Goal: Task Accomplishment & Management: Manage account settings

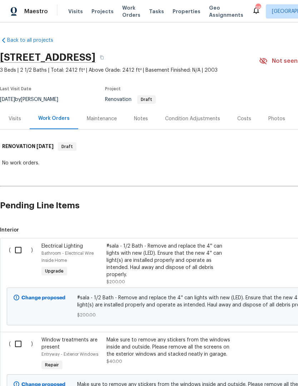
click at [21, 246] on input "checkbox" at bounding box center [21, 250] width 20 height 15
checkbox input "true"
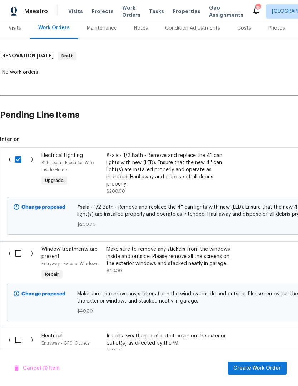
scroll to position [91, 0]
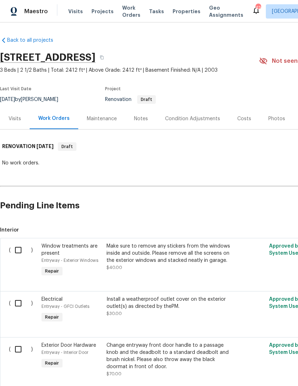
click at [19, 248] on input "checkbox" at bounding box center [21, 250] width 20 height 15
checkbox input "true"
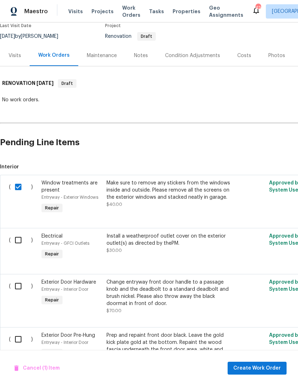
scroll to position [63, 0]
click at [17, 242] on input "checkbox" at bounding box center [21, 240] width 20 height 15
checkbox input "true"
click at [19, 282] on input "checkbox" at bounding box center [21, 286] width 20 height 15
checkbox input "true"
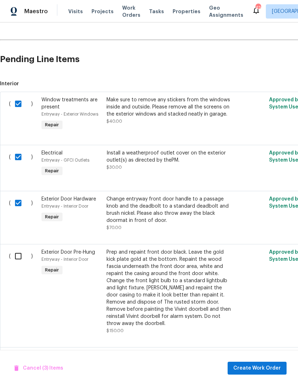
scroll to position [146, 0]
click at [16, 258] on input "checkbox" at bounding box center [21, 256] width 20 height 15
checkbox input "true"
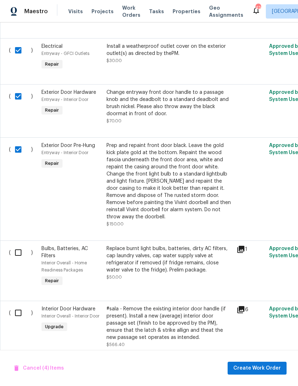
scroll to position [253, 0]
click at [17, 245] on input "checkbox" at bounding box center [21, 252] width 20 height 15
checkbox input "true"
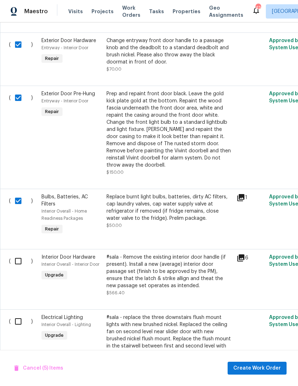
scroll to position [305, 0]
click at [15, 255] on input "checkbox" at bounding box center [21, 261] width 20 height 15
checkbox input "true"
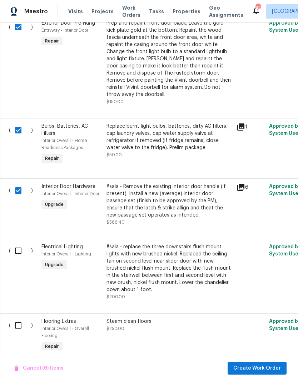
scroll to position [376, 0]
click at [13, 247] on input "checkbox" at bounding box center [21, 250] width 20 height 15
checkbox input "true"
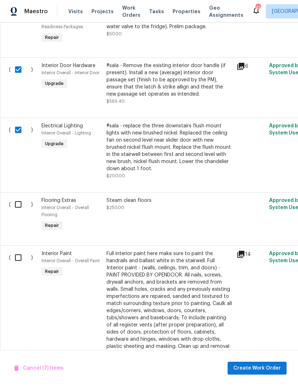
scroll to position [497, 0]
click at [20, 254] on input "checkbox" at bounding box center [21, 257] width 20 height 15
checkbox input "true"
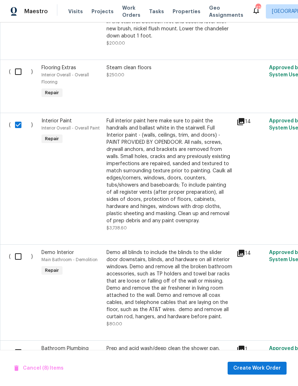
scroll to position [629, 0]
click at [18, 255] on input "checkbox" at bounding box center [21, 256] width 20 height 15
checkbox input "true"
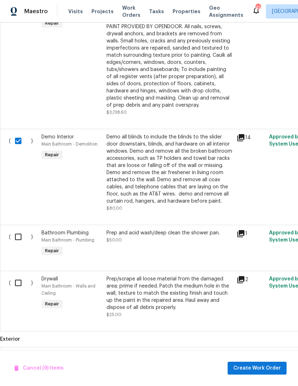
scroll to position [745, 0]
click at [19, 238] on input "checkbox" at bounding box center [21, 237] width 20 height 15
checkbox input "true"
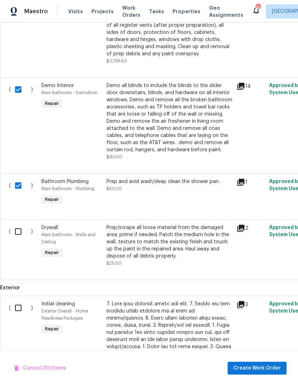
scroll to position [797, 0]
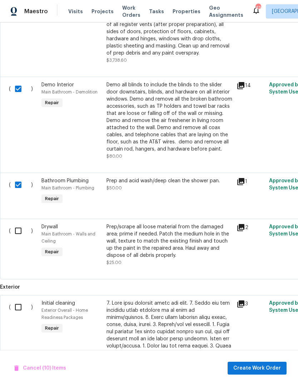
click at [17, 233] on input "checkbox" at bounding box center [21, 230] width 20 height 15
checkbox input "true"
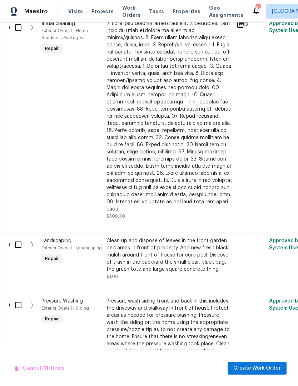
scroll to position [1077, 0]
click at [19, 298] on input "checkbox" at bounding box center [21, 305] width 20 height 15
click at [18, 298] on input "checkbox" at bounding box center [21, 305] width 20 height 15
checkbox input "false"
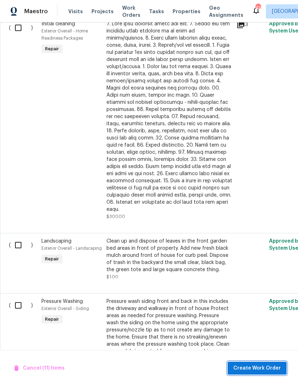
click at [260, 369] on span "Create Work Order" at bounding box center [256, 368] width 47 height 9
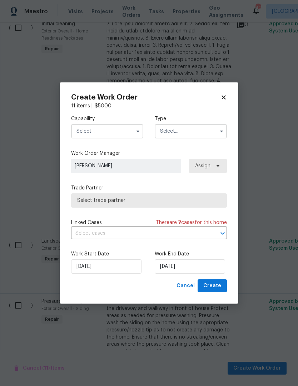
click at [86, 133] on input "text" at bounding box center [107, 131] width 72 height 14
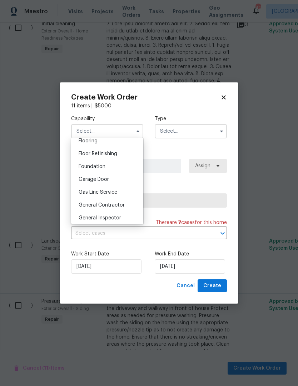
scroll to position [283, 0]
click at [91, 205] on span "General Contractor" at bounding box center [102, 204] width 46 height 5
type input "General Contractor"
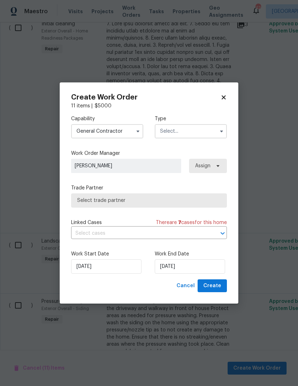
click at [177, 132] on input "text" at bounding box center [191, 131] width 72 height 14
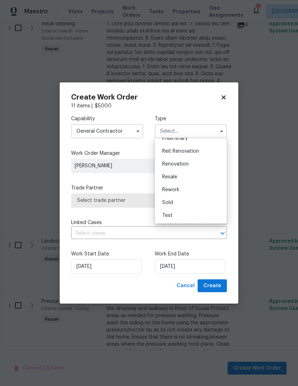
scroll to position [162, 0]
click at [171, 166] on span "Renovation" at bounding box center [175, 164] width 26 height 5
type input "Renovation"
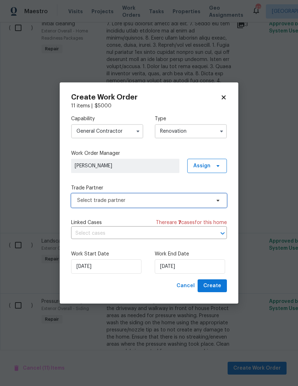
click at [86, 202] on span "Select trade partner" at bounding box center [143, 200] width 133 height 7
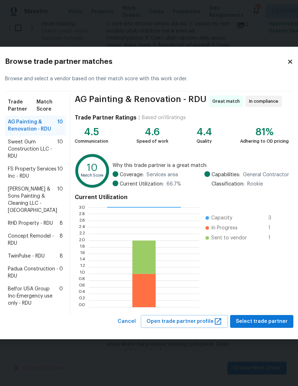
click at [26, 198] on span "[PERSON_NAME] & Sons Painting & Cleaning LLC - [GEOGRAPHIC_DATA]" at bounding box center [32, 200] width 49 height 29
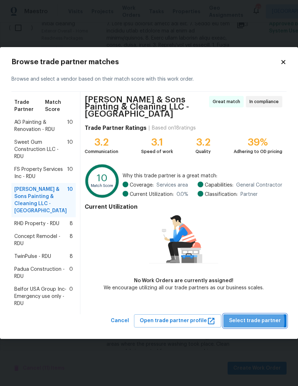
click at [257, 318] on span "Select trade partner" at bounding box center [255, 321] width 52 height 9
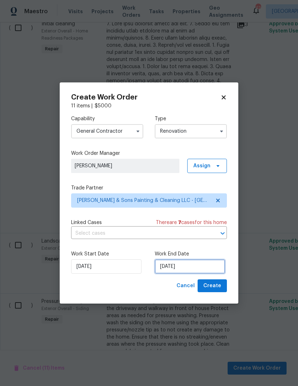
click at [203, 267] on input "[DATE]" at bounding box center [190, 267] width 70 height 14
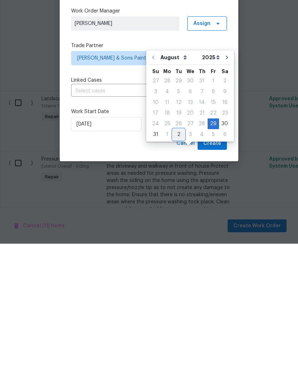
click at [178, 272] on div "2" at bounding box center [178, 277] width 11 height 10
type input "[DATE]"
select select "8"
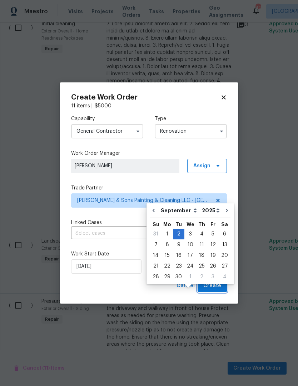
click at [218, 286] on span "Create" at bounding box center [212, 286] width 18 height 9
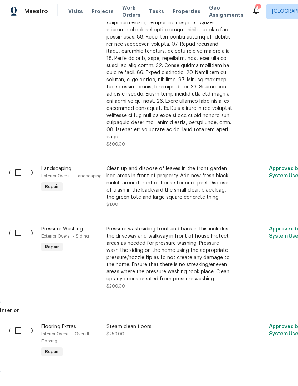
scroll to position [313, 0]
click at [120, 166] on div "Clean up and dispose of leaves in the front garden bed areas in front of proper…" at bounding box center [169, 184] width 126 height 36
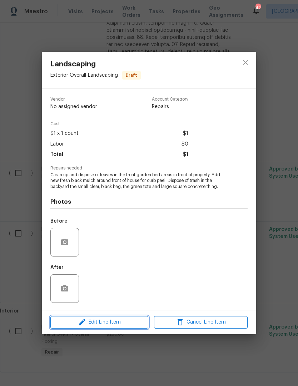
click at [64, 326] on span "Edit Line Item" at bounding box center [99, 322] width 94 height 9
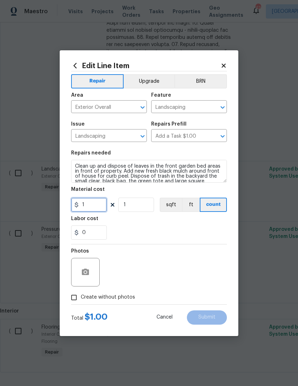
click at [90, 207] on input "1" at bounding box center [89, 205] width 36 height 14
click at [134, 230] on div "0" at bounding box center [149, 233] width 156 height 14
click at [92, 210] on input "150" at bounding box center [89, 205] width 36 height 14
type input "180"
click at [112, 232] on div "0" at bounding box center [149, 233] width 156 height 14
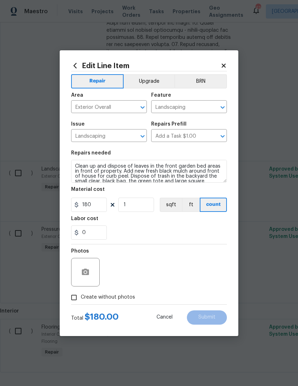
click at [72, 295] on input "Create without photos" at bounding box center [74, 298] width 14 height 14
checkbox input "true"
click at [121, 239] on div "0" at bounding box center [149, 233] width 156 height 14
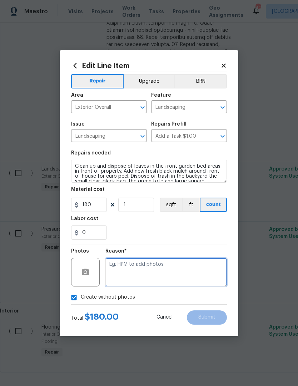
click at [116, 270] on textarea at bounding box center [165, 272] width 121 height 29
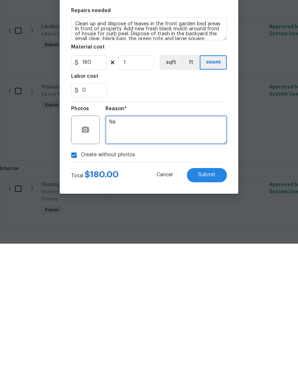
type textarea "Na"
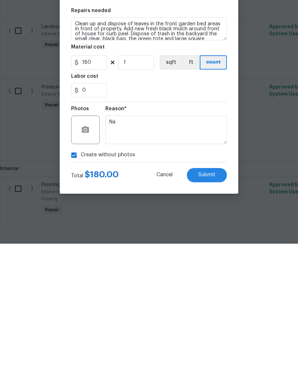
click at [203, 315] on span "Submit" at bounding box center [206, 317] width 17 height 5
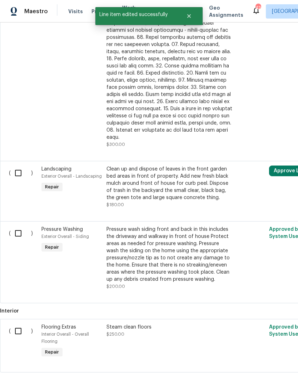
click at [280, 166] on button "Approve Line Item" at bounding box center [296, 171] width 55 height 11
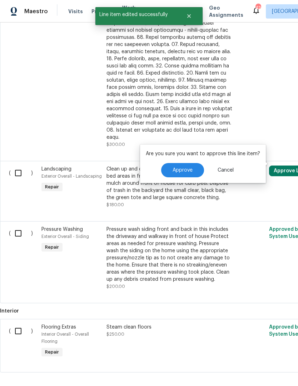
click at [188, 163] on button "Approve" at bounding box center [182, 170] width 43 height 14
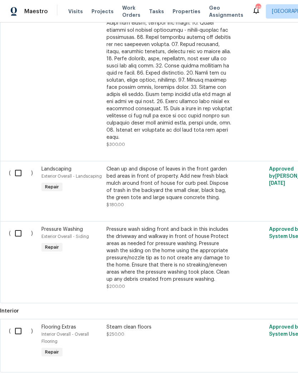
click at [15, 226] on input "checkbox" at bounding box center [21, 233] width 20 height 15
checkbox input "true"
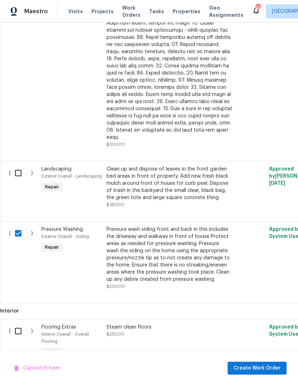
click at [15, 166] on input "checkbox" at bounding box center [21, 173] width 20 height 15
checkbox input "true"
click at [249, 365] on span "Create Work Order" at bounding box center [256, 368] width 47 height 9
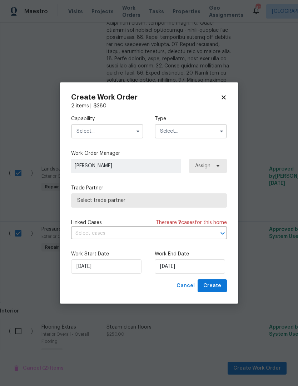
click at [84, 127] on input "text" at bounding box center [107, 131] width 72 height 14
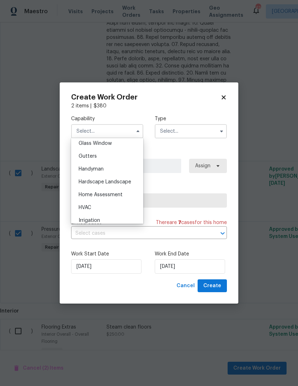
scroll to position [376, 0]
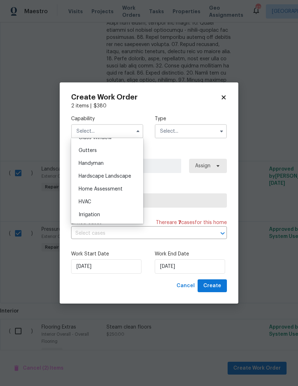
click at [86, 181] on div "Hardscape Landscape" at bounding box center [107, 176] width 69 height 13
type input "Hardscape Landscape"
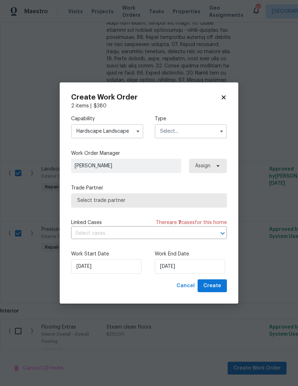
click at [168, 135] on input "text" at bounding box center [191, 131] width 72 height 14
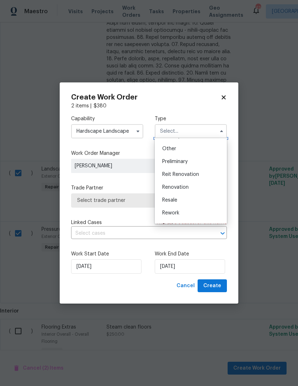
scroll to position [141, 0]
click at [188, 185] on div "Renovation" at bounding box center [190, 184] width 69 height 13
type input "Renovation"
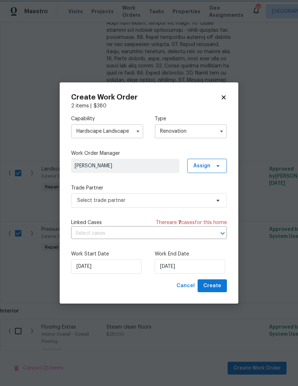
scroll to position [0, 0]
click at [207, 203] on span "Select trade partner" at bounding box center [143, 200] width 133 height 7
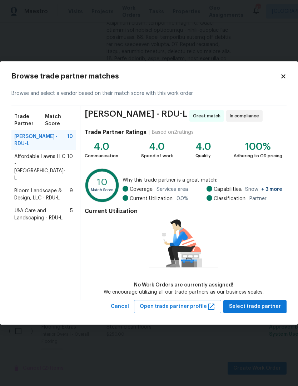
click at [22, 163] on span "Affordable Lawns LLC - [GEOGRAPHIC_DATA]-L" at bounding box center [40, 167] width 53 height 29
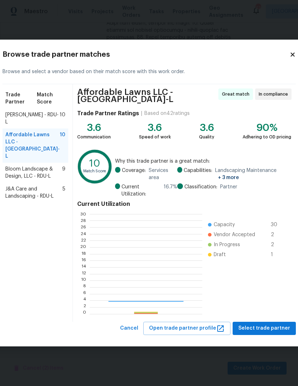
scroll to position [100, 112]
click at [21, 180] on span "Bloom Landscape & Design, LLC - RDU-L" at bounding box center [33, 173] width 57 height 14
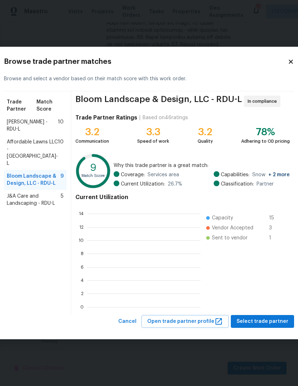
scroll to position [100, 113]
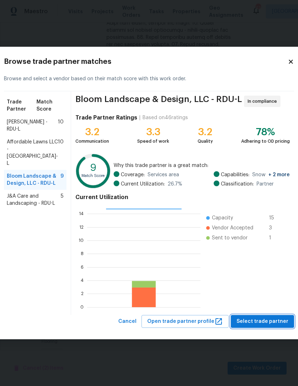
click at [256, 320] on span "Select trade partner" at bounding box center [262, 321] width 52 height 9
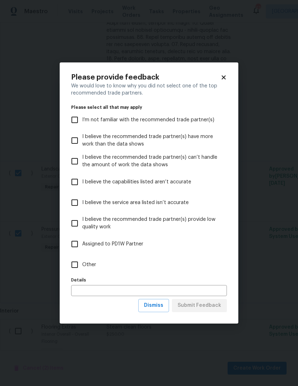
click at [74, 266] on input "Other" at bounding box center [74, 264] width 15 height 15
checkbox input "true"
click at [221, 305] on button "Submit Feedback" at bounding box center [199, 305] width 55 height 13
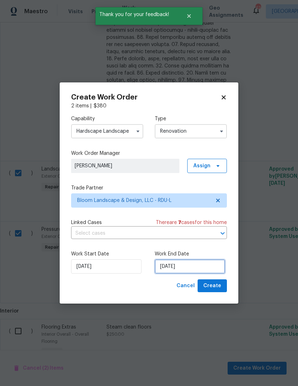
click at [201, 267] on input "[DATE]" at bounding box center [190, 267] width 70 height 14
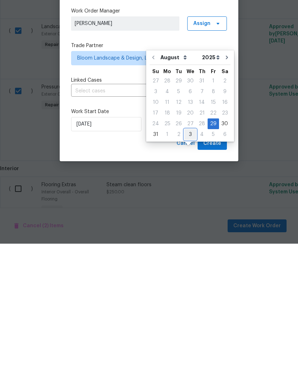
click at [186, 272] on div "3" at bounding box center [190, 277] width 12 height 10
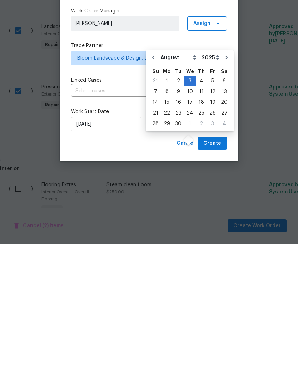
type input "[DATE]"
select select "8"
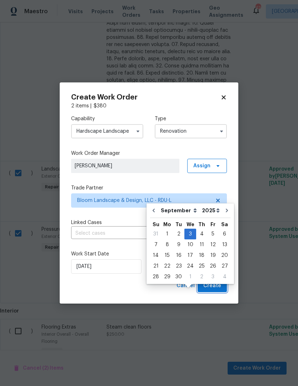
click at [220, 286] on span "Create" at bounding box center [212, 286] width 18 height 9
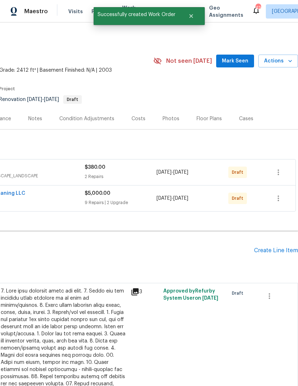
scroll to position [0, 106]
click at [283, 190] on button "button" at bounding box center [278, 198] width 17 height 17
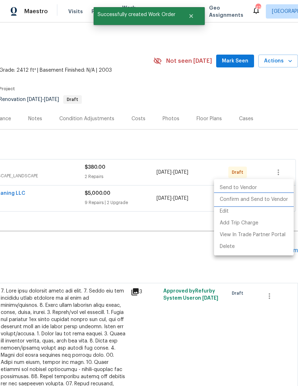
click at [266, 201] on li "Confirm and Send to Vendor" at bounding box center [254, 200] width 80 height 12
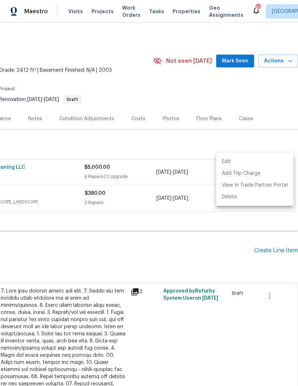
click at [74, 214] on div at bounding box center [149, 193] width 298 height 386
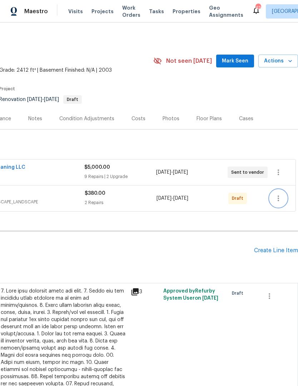
click at [281, 194] on icon "button" at bounding box center [278, 198] width 9 height 9
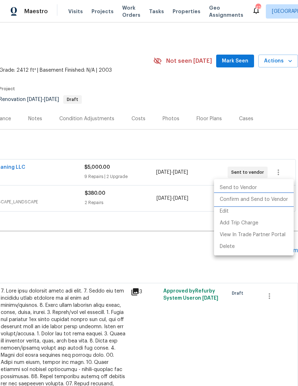
click at [257, 203] on li "Confirm and Send to Vendor" at bounding box center [254, 200] width 80 height 12
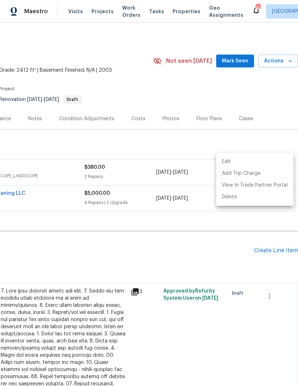
click at [65, 221] on div at bounding box center [149, 193] width 298 height 386
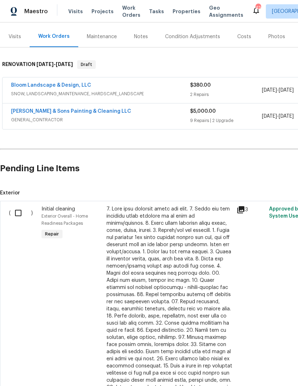
scroll to position [82, 0]
click at [19, 206] on input "checkbox" at bounding box center [21, 213] width 20 height 15
checkbox input "true"
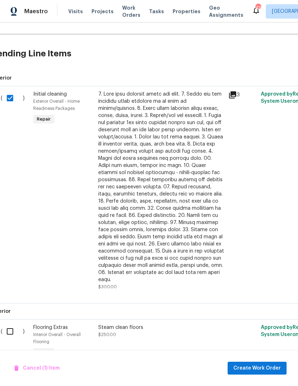
scroll to position [197, 9]
click at [256, 369] on span "Create Work Order" at bounding box center [256, 368] width 47 height 9
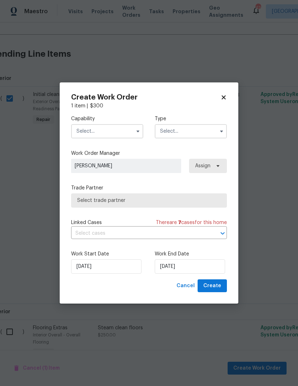
click at [87, 135] on input "text" at bounding box center [107, 131] width 72 height 14
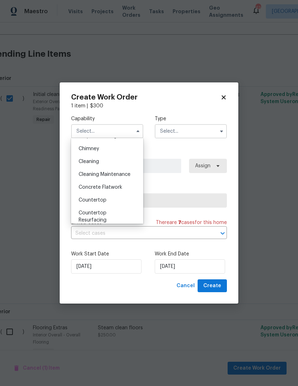
scroll to position [86, 0]
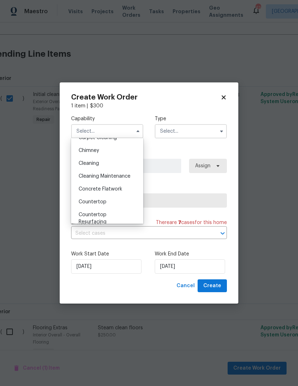
click at [85, 165] on span "Cleaning" at bounding box center [89, 163] width 20 height 5
type input "Cleaning"
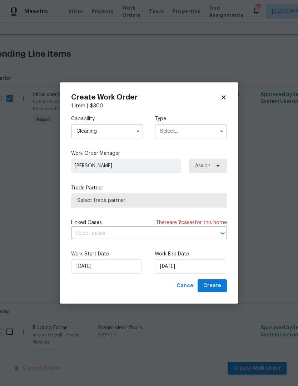
click at [170, 132] on input "text" at bounding box center [191, 131] width 72 height 14
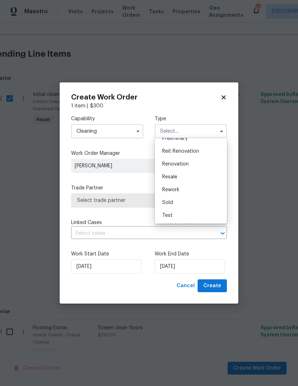
scroll to position [162, 0]
click at [168, 167] on div "Renovation" at bounding box center [190, 164] width 69 height 13
type input "Renovation"
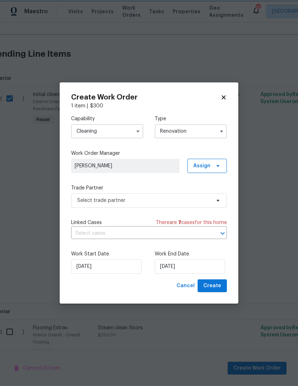
scroll to position [0, 0]
click at [91, 206] on span "Select trade partner" at bounding box center [149, 200] width 156 height 14
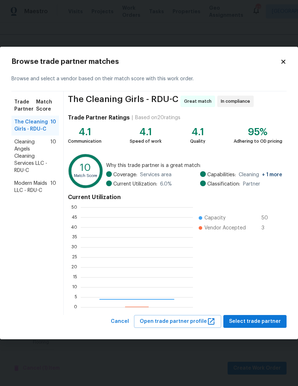
scroll to position [100, 112]
click at [22, 192] on span "Modern Maids LLC - RDU-C" at bounding box center [32, 187] width 36 height 14
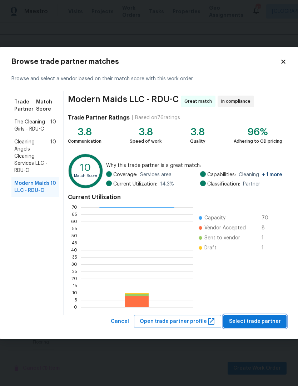
click at [259, 321] on span "Select trade partner" at bounding box center [255, 321] width 52 height 9
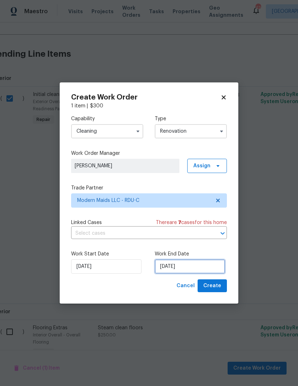
click at [170, 266] on input "[DATE]" at bounding box center [190, 267] width 70 height 14
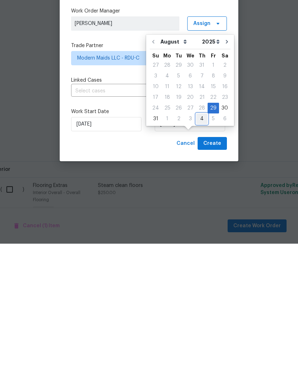
click at [196, 256] on div "4" at bounding box center [201, 261] width 11 height 10
type input "[DATE]"
select select "8"
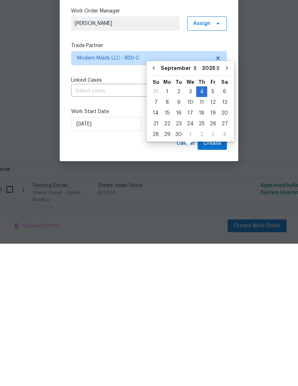
scroll to position [29, 0]
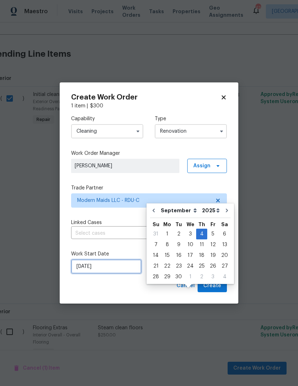
click at [90, 270] on input "[DATE]" at bounding box center [106, 267] width 70 height 14
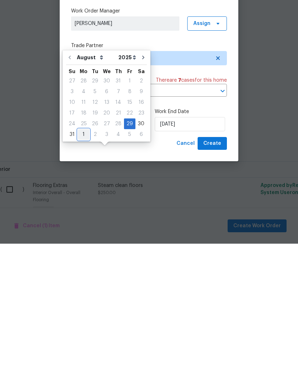
click at [82, 272] on div "1" at bounding box center [83, 277] width 11 height 10
type input "[DATE]"
select select "8"
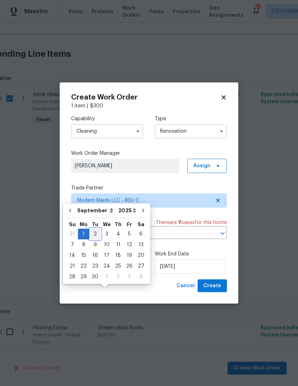
click at [94, 229] on div "2" at bounding box center [94, 234] width 11 height 10
type input "[DATE]"
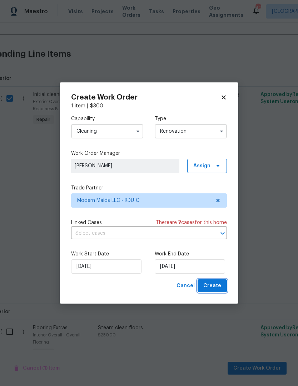
click at [219, 290] on span "Create" at bounding box center [212, 286] width 18 height 9
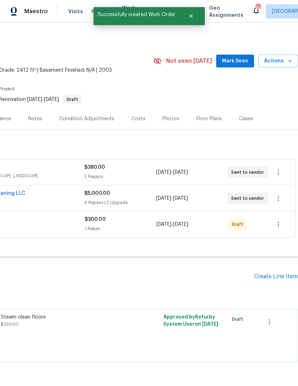
scroll to position [0, 106]
click at [282, 220] on icon "button" at bounding box center [278, 224] width 9 height 9
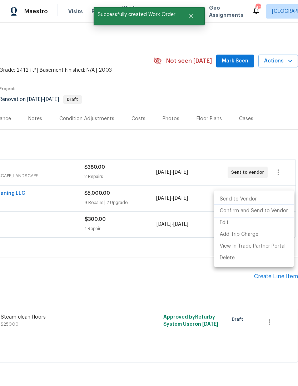
click at [256, 215] on li "Confirm and Send to Vendor" at bounding box center [254, 211] width 80 height 12
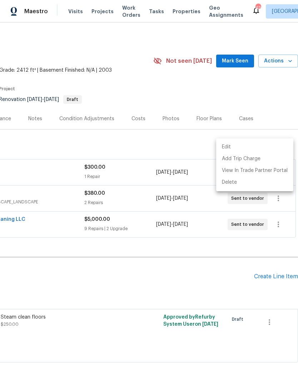
click at [47, 225] on div at bounding box center [149, 193] width 298 height 386
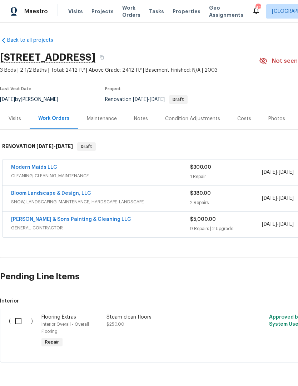
scroll to position [0, 0]
click at [20, 314] on input "checkbox" at bounding box center [21, 321] width 20 height 15
click at [251, 364] on span "Create Work Order" at bounding box center [256, 368] width 47 height 9
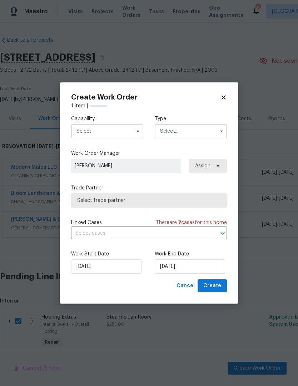
checkbox input "false"
click at [84, 133] on input "text" at bounding box center [107, 131] width 72 height 14
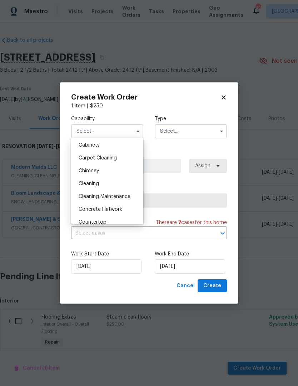
scroll to position [65, 0]
click at [87, 160] on span "Carpet Cleaning" at bounding box center [98, 158] width 38 height 5
type input "Carpet Cleaning"
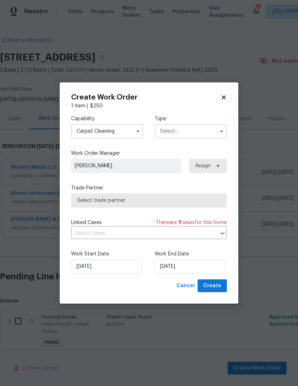
click at [219, 132] on icon "button" at bounding box center [221, 132] width 6 height 6
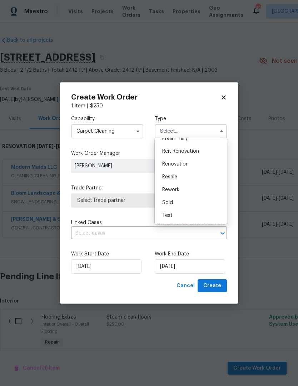
scroll to position [162, 0]
click at [189, 166] on div "Renovation" at bounding box center [190, 164] width 69 height 13
type input "Renovation"
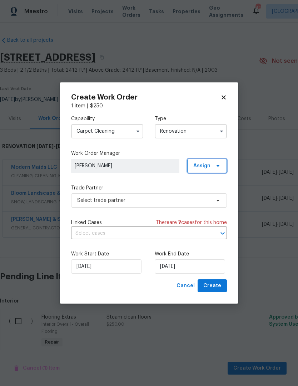
click at [214, 168] on span at bounding box center [217, 166] width 8 height 6
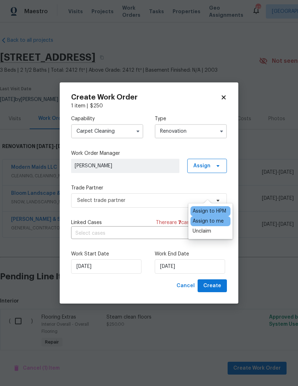
click at [211, 218] on div "Assign to me" at bounding box center [207, 221] width 31 height 7
click at [217, 218] on div "Assign to me" at bounding box center [207, 221] width 31 height 7
click at [220, 208] on div "Assign to HPM" at bounding box center [209, 211] width 34 height 7
click at [218, 218] on div "Assign to me" at bounding box center [207, 221] width 31 height 7
click at [175, 188] on label "Trade Partner" at bounding box center [149, 188] width 156 height 7
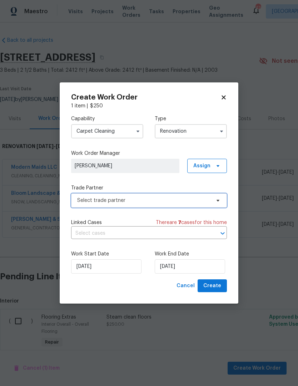
click at [182, 202] on span "Select trade partner" at bounding box center [143, 200] width 133 height 7
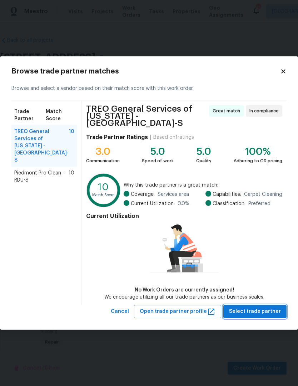
click at [257, 307] on span "Select trade partner" at bounding box center [255, 311] width 52 height 9
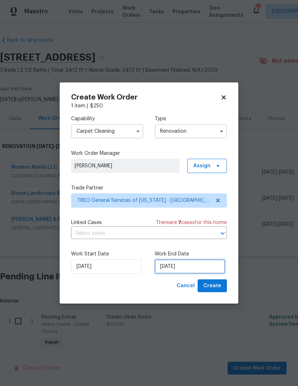
click at [200, 269] on input "[DATE]" at bounding box center [190, 267] width 70 height 14
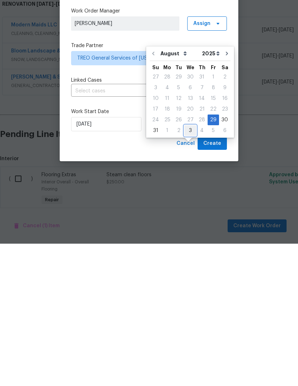
click at [187, 268] on div "3" at bounding box center [190, 273] width 12 height 10
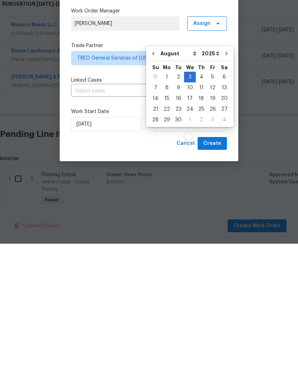
type input "[DATE]"
select select "8"
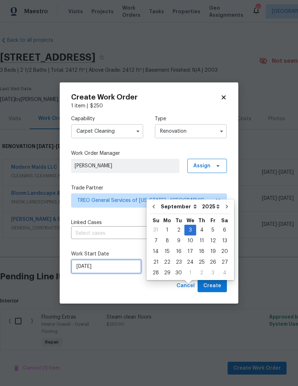
click at [81, 271] on input "[DATE]" at bounding box center [106, 267] width 70 height 14
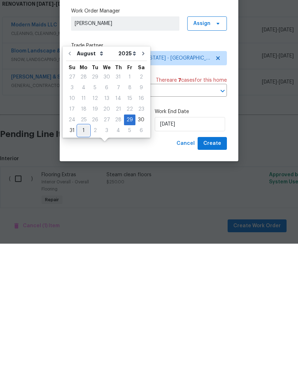
click at [86, 268] on div "1" at bounding box center [83, 273] width 11 height 10
type input "[DATE]"
select select "8"
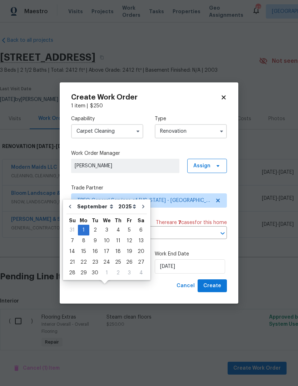
click at [100, 291] on div "Cancel Create" at bounding box center [149, 286] width 156 height 13
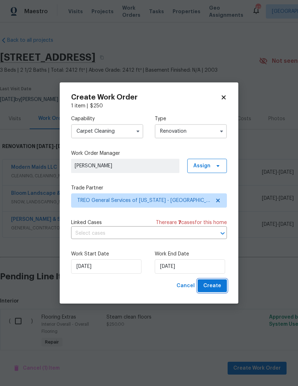
click at [221, 285] on span "Create" at bounding box center [212, 286] width 18 height 9
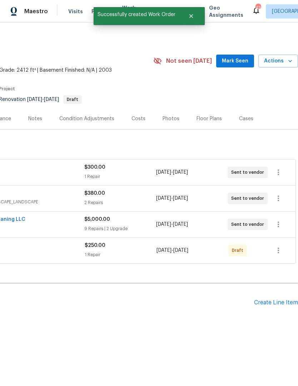
scroll to position [0, 106]
click at [277, 254] on icon "button" at bounding box center [278, 250] width 9 height 9
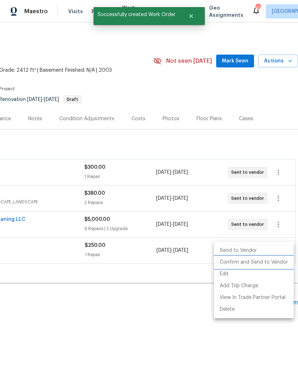
click at [259, 264] on li "Confirm and Send to Vendor" at bounding box center [254, 263] width 80 height 12
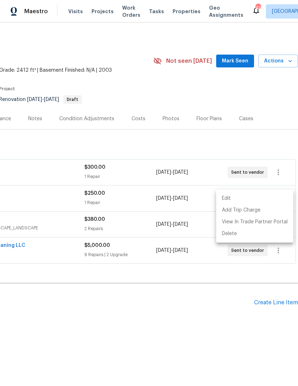
click at [221, 296] on div at bounding box center [149, 193] width 298 height 386
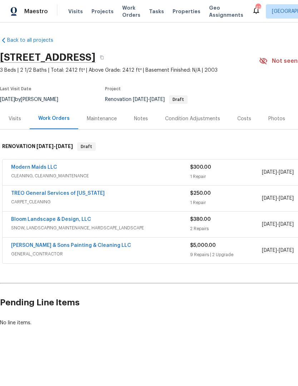
scroll to position [0, 0]
click at [84, 193] on link "TREO General Services of [US_STATE]" at bounding box center [58, 193] width 94 height 5
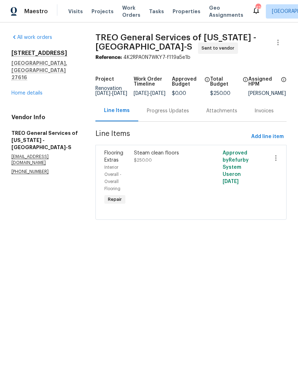
click at [187, 120] on div "Progress Updates" at bounding box center [167, 110] width 59 height 21
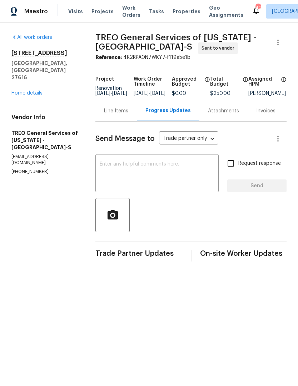
click at [118, 173] on textarea at bounding box center [157, 174] width 115 height 25
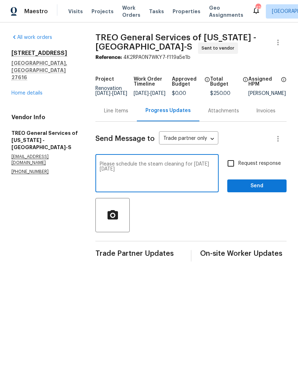
type textarea "Please schedule the steam cleaning for [DATE] [DATE]"
click at [231, 168] on input "Request response" at bounding box center [230, 163] width 15 height 15
checkbox input "true"
click at [247, 187] on span "Send" at bounding box center [257, 186] width 48 height 9
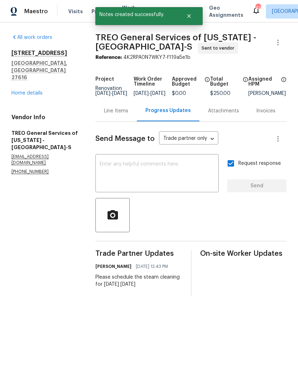
click at [26, 91] on link "Home details" at bounding box center [26, 93] width 31 height 5
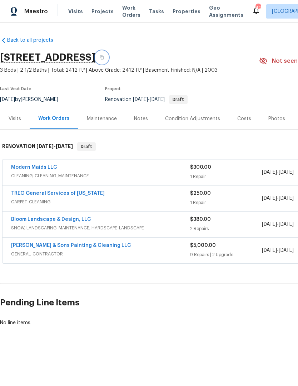
click at [108, 55] on button "button" at bounding box center [101, 57] width 13 height 13
click at [108, 56] on button "button" at bounding box center [101, 57] width 13 height 13
click at [30, 166] on link "Modern Maids LLC" at bounding box center [34, 167] width 46 height 5
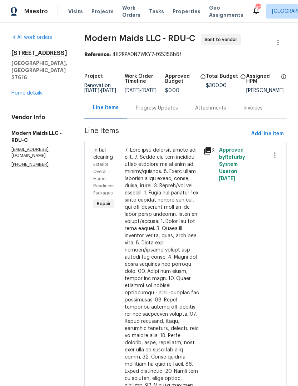
click at [158, 112] on div "Progress Updates" at bounding box center [157, 108] width 42 height 7
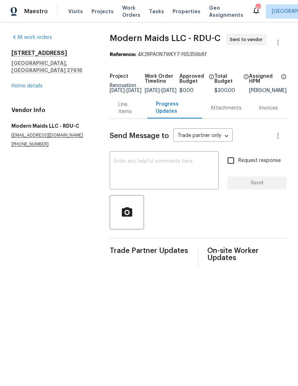
click at [114, 172] on textarea at bounding box center [164, 171] width 100 height 25
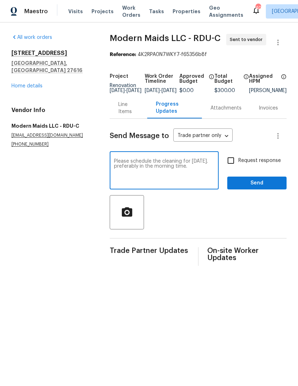
type textarea "Please schedule the cleaning for [DATE]. preferably in the morning time."
click at [233, 164] on input "Request response" at bounding box center [230, 160] width 15 height 15
checkbox input "true"
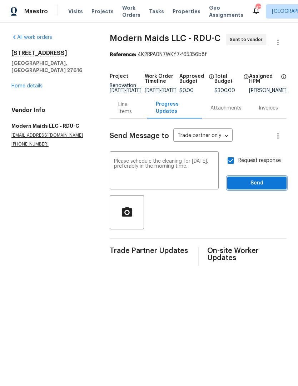
click at [249, 185] on span "Send" at bounding box center [257, 183] width 48 height 9
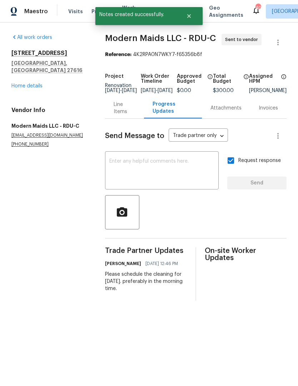
click at [23, 84] on link "Home details" at bounding box center [26, 86] width 31 height 5
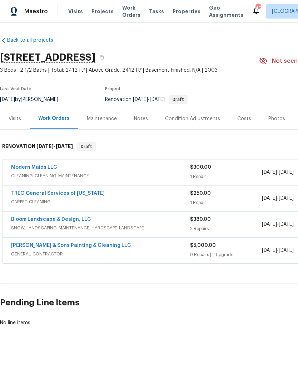
click at [34, 219] on link "Bloom Landscape & Design, LLC" at bounding box center [51, 219] width 80 height 5
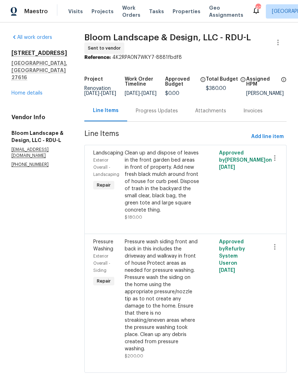
click at [158, 112] on div "Progress Updates" at bounding box center [156, 110] width 59 height 21
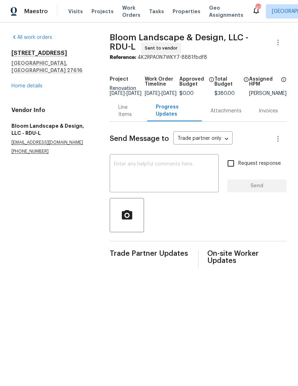
click at [104, 179] on div "All work orders [STREET_ADDRESS] Home details Vendor Info Bloom Landscape & Des…" at bounding box center [149, 151] width 298 height 258
click at [119, 176] on textarea at bounding box center [164, 174] width 100 height 25
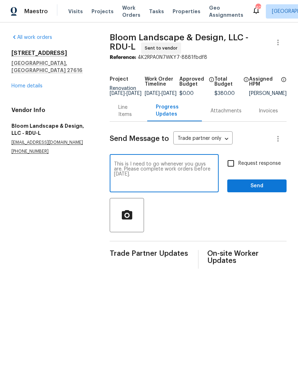
type textarea "This is I need to go whenever you guys are. Please complete work orders before …"
click at [233, 168] on input "Request response" at bounding box center [230, 163] width 15 height 15
checkbox input "true"
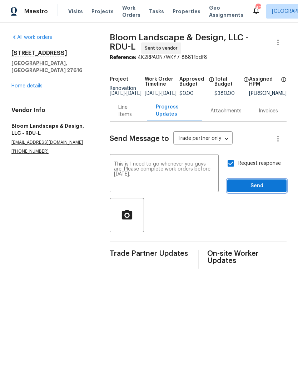
click at [256, 191] on span "Send" at bounding box center [257, 186] width 48 height 9
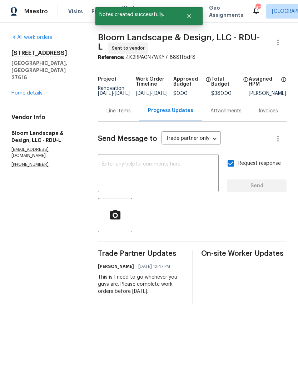
click at [22, 91] on link "Home details" at bounding box center [26, 93] width 31 height 5
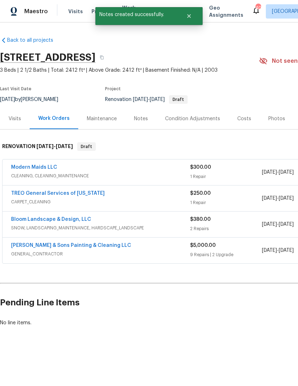
click at [58, 245] on link "[PERSON_NAME] & Sons Painting & Cleaning LLC" at bounding box center [71, 245] width 120 height 5
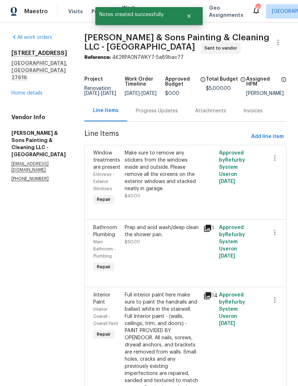
click at [140, 121] on div "Progress Updates" at bounding box center [156, 110] width 59 height 21
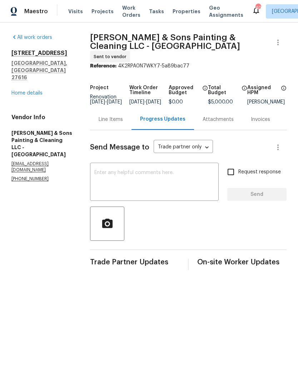
click at [115, 183] on textarea at bounding box center [154, 182] width 120 height 25
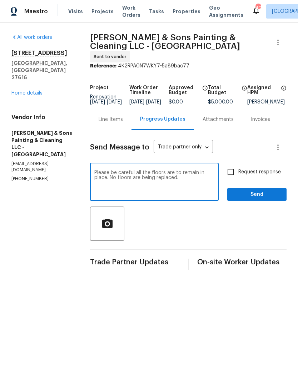
type textarea "Please be careful all the floors are to remain in place. No floors are being re…"
click at [235, 169] on input "Request response" at bounding box center [230, 172] width 15 height 15
checkbox input "true"
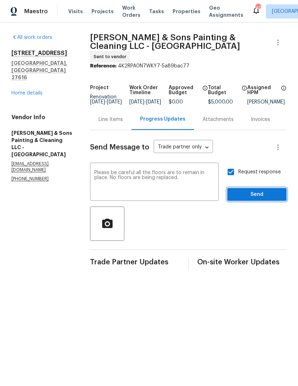
click at [250, 190] on span "Send" at bounding box center [257, 194] width 48 height 9
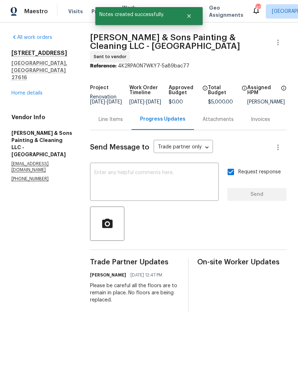
click at [119, 172] on textarea at bounding box center [154, 182] width 120 height 25
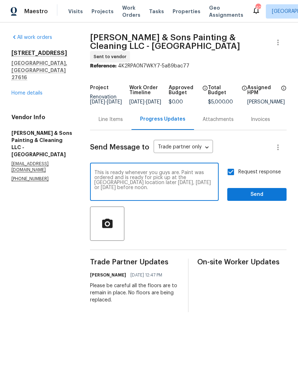
type textarea "This is ready whenever you guys are. Paint was ordered and is ready for pick up…"
click at [256, 181] on div "Request response Send" at bounding box center [256, 183] width 59 height 36
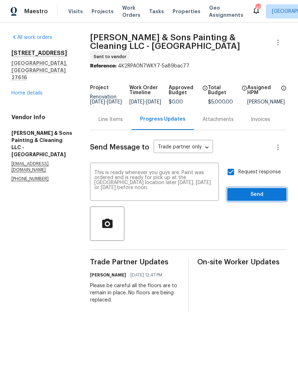
click at [260, 190] on span "Send" at bounding box center [257, 194] width 48 height 9
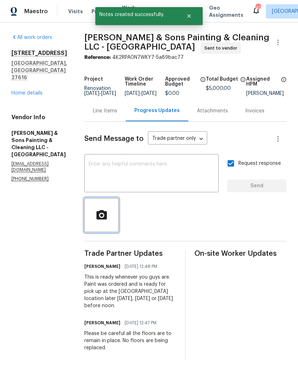
click at [92, 228] on button "button" at bounding box center [101, 215] width 34 height 34
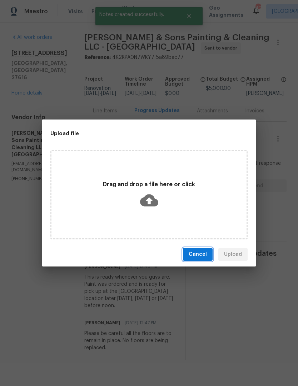
click at [202, 259] on button "Cancel" at bounding box center [198, 254] width 30 height 13
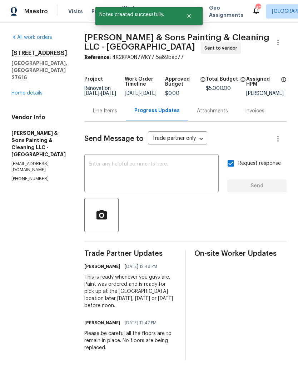
click at [221, 217] on div at bounding box center [185, 215] width 202 height 34
click at [98, 163] on div "x ​" at bounding box center [151, 174] width 134 height 36
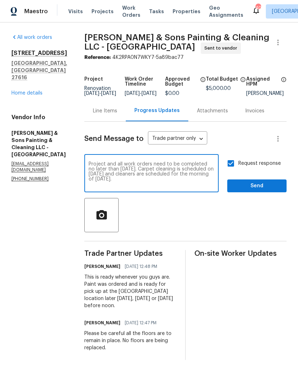
type textarea "Project and all work orders need to be completed no later than [DATE]. Carpet c…"
click at [258, 190] on span "Send" at bounding box center [257, 186] width 48 height 9
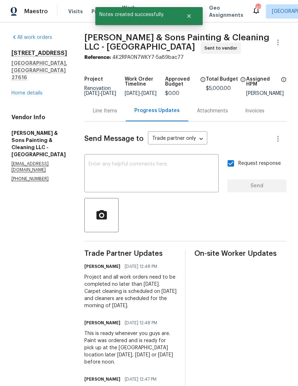
click at [20, 91] on link "Home details" at bounding box center [26, 93] width 31 height 5
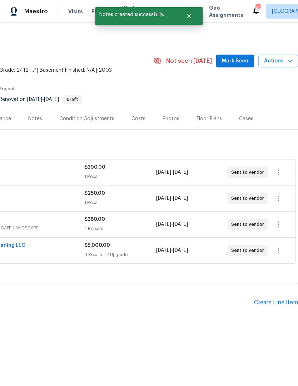
scroll to position [0, 106]
